Goal: Task Accomplishment & Management: Manage account settings

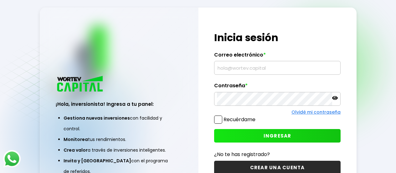
click at [253, 67] on input "text" at bounding box center [277, 67] width 121 height 13
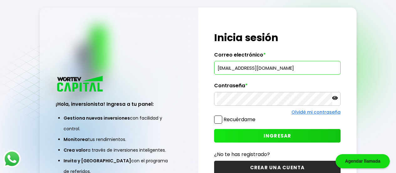
type input "[EMAIL_ADDRESS][DOMAIN_NAME]"
click at [186, 105] on div "¡Hola, inversionista! Ingresa a tu panel: Gestiona nuevas inversiones con facil…" at bounding box center [198, 103] width 317 height 190
click at [276, 136] on span "INGRESAR" at bounding box center [278, 135] width 28 height 7
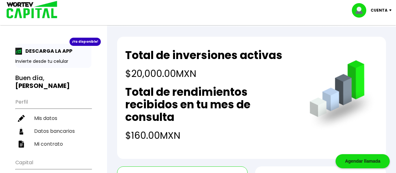
click at [382, 10] on p "Cuenta" at bounding box center [379, 10] width 17 height 9
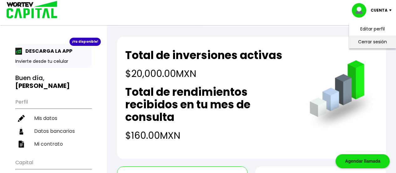
click at [366, 41] on li "Cerrar sesión" at bounding box center [373, 41] width 50 height 13
